Goal: Transaction & Acquisition: Purchase product/service

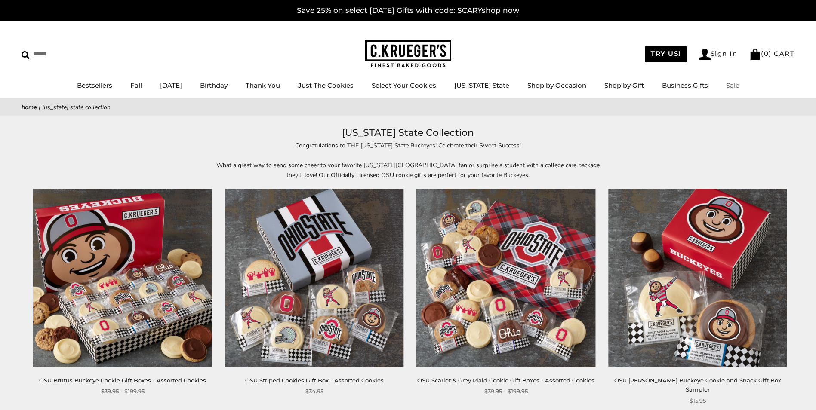
click at [727, 86] on link "Sale" at bounding box center [732, 85] width 13 height 8
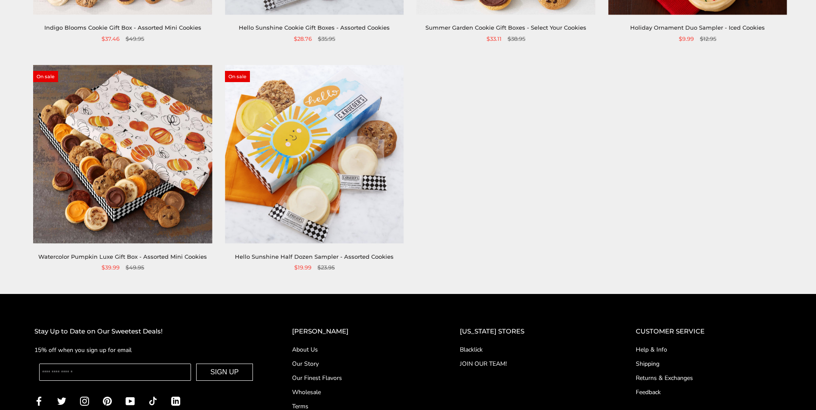
scroll to position [344, 0]
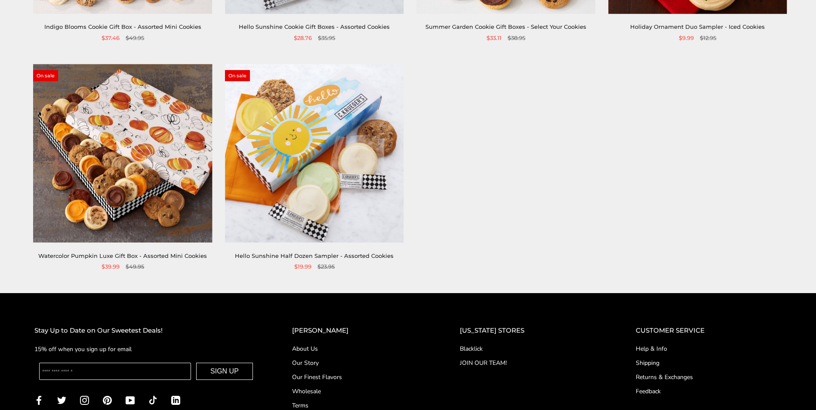
click at [164, 160] on img at bounding box center [122, 153] width 179 height 179
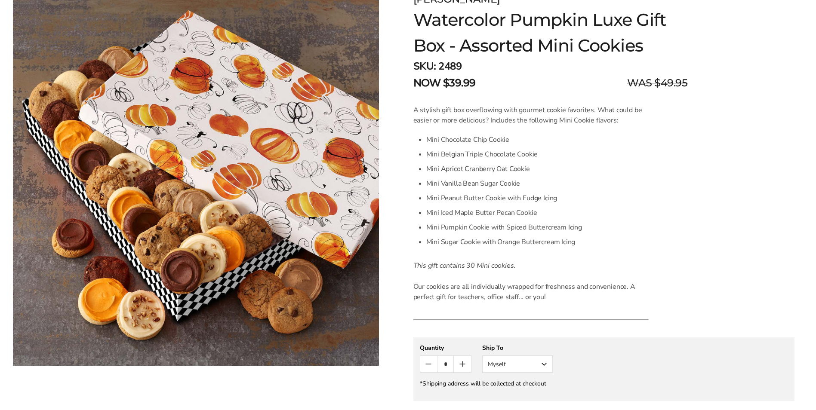
scroll to position [86, 0]
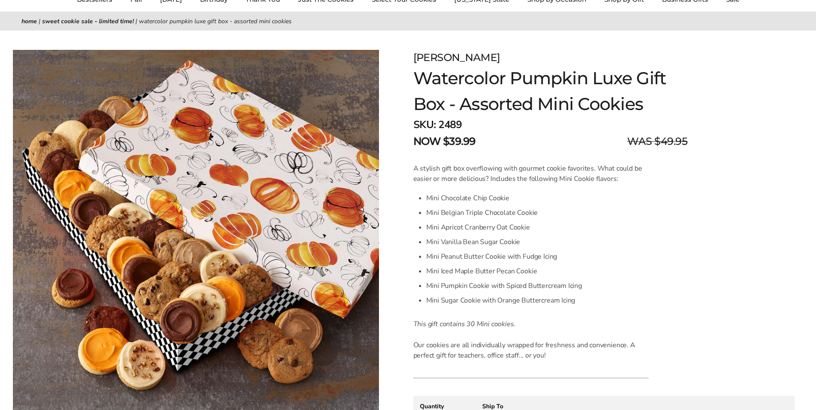
click at [675, 289] on form "C.KRUEGER'S Watercolor Pumpkin Luxe Gift Box - Assorted Mini Cookies SKU: 2489 …" at bounding box center [603, 324] width 381 height 549
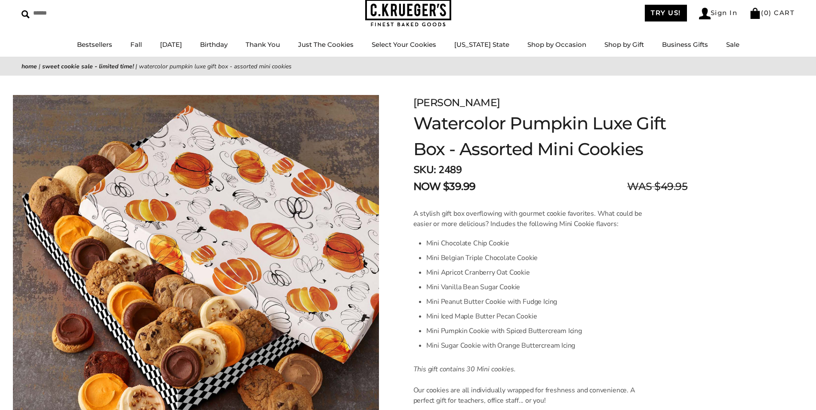
scroll to position [0, 0]
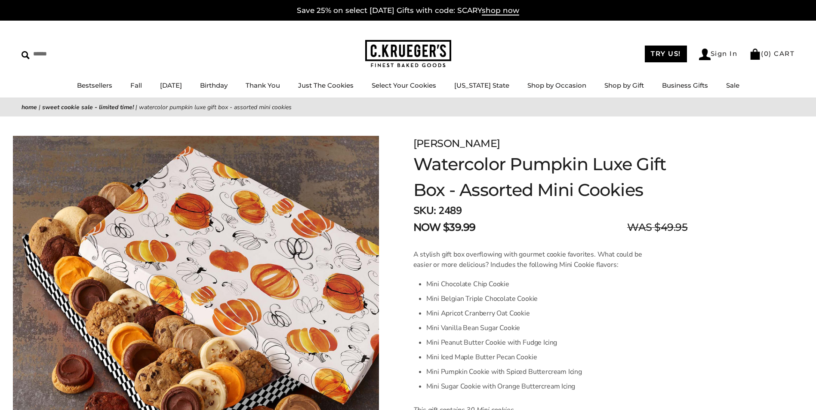
click at [801, 297] on div "C.KRUEGER'S Watercolor Pumpkin Luxe Gift Box - Assorted Mini Cookies SKU: 2489 …" at bounding box center [604, 401] width 424 height 568
click at [647, 336] on li "Mini Peanut Butter Cookie with Fudge Icing" at bounding box center [537, 343] width 222 height 15
